Goal: Information Seeking & Learning: Learn about a topic

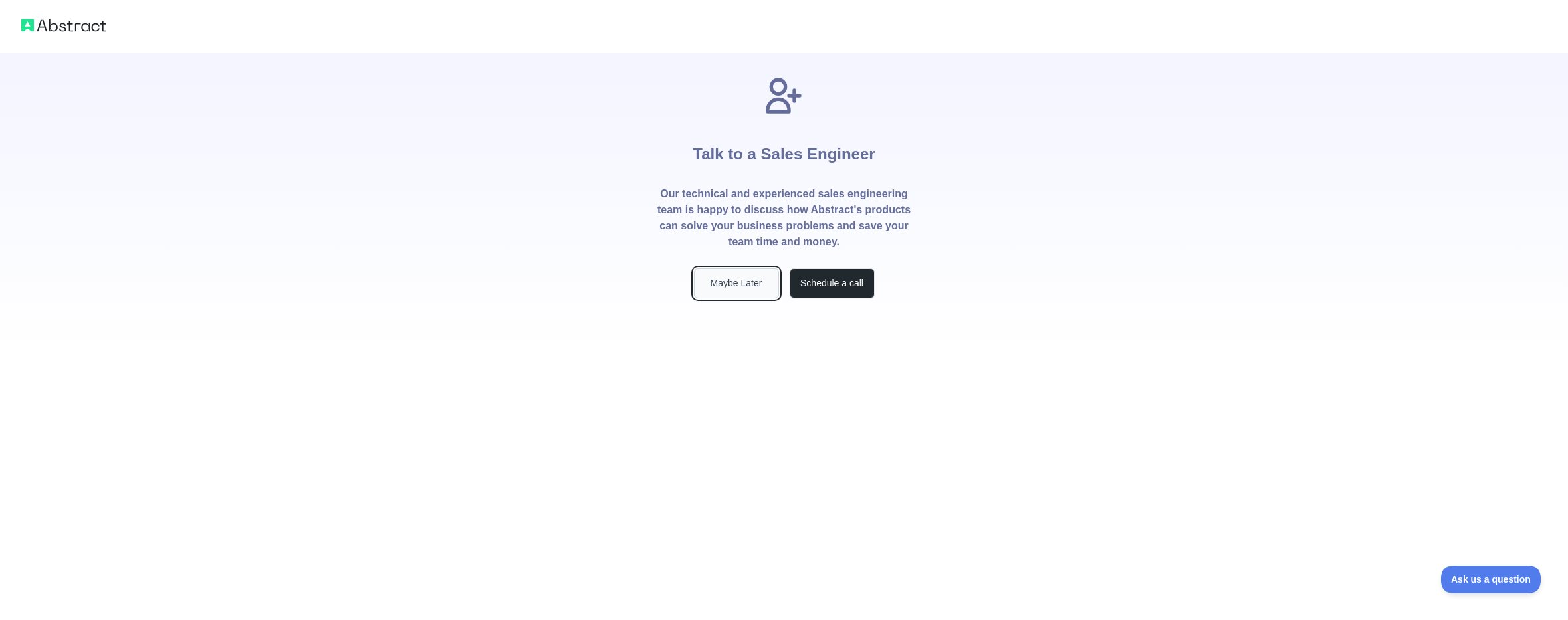
click at [709, 277] on button "Maybe Later" at bounding box center [736, 283] width 85 height 30
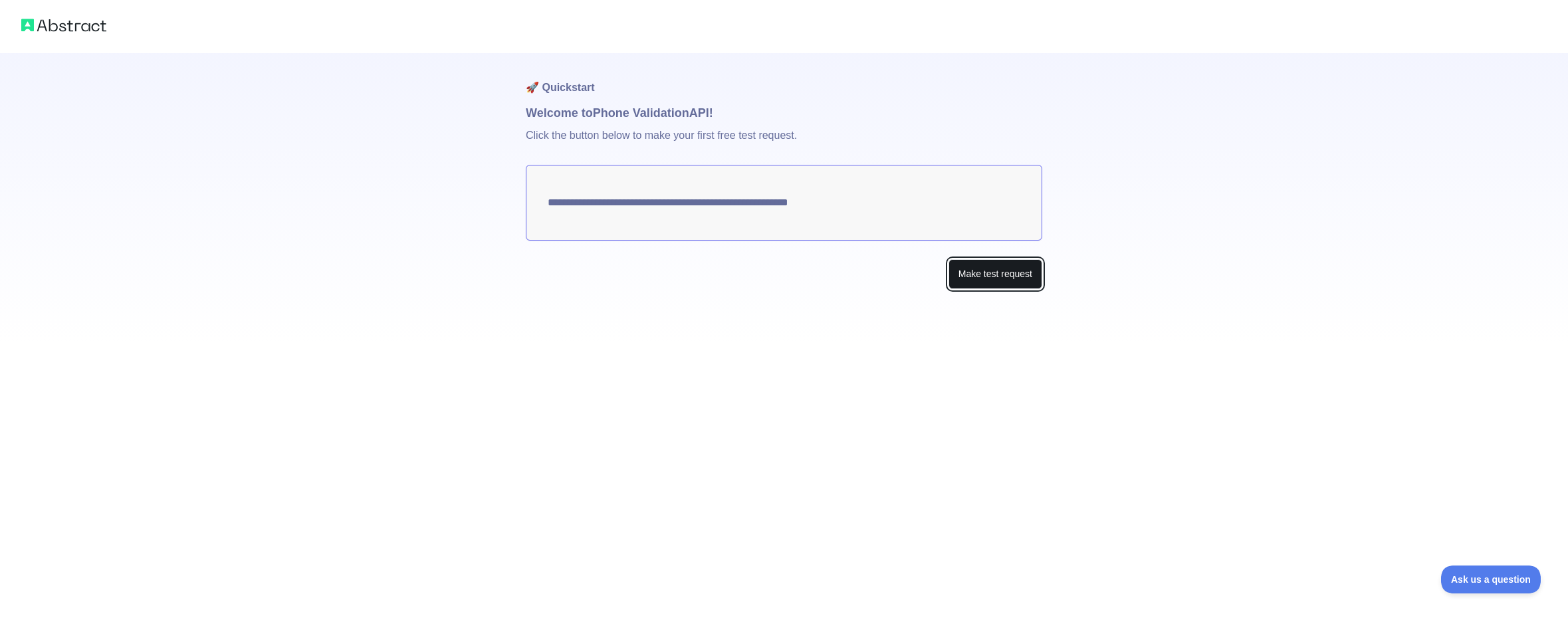
click at [970, 278] on button "Make test request" at bounding box center [995, 273] width 94 height 30
